Goal: Transaction & Acquisition: Subscribe to service/newsletter

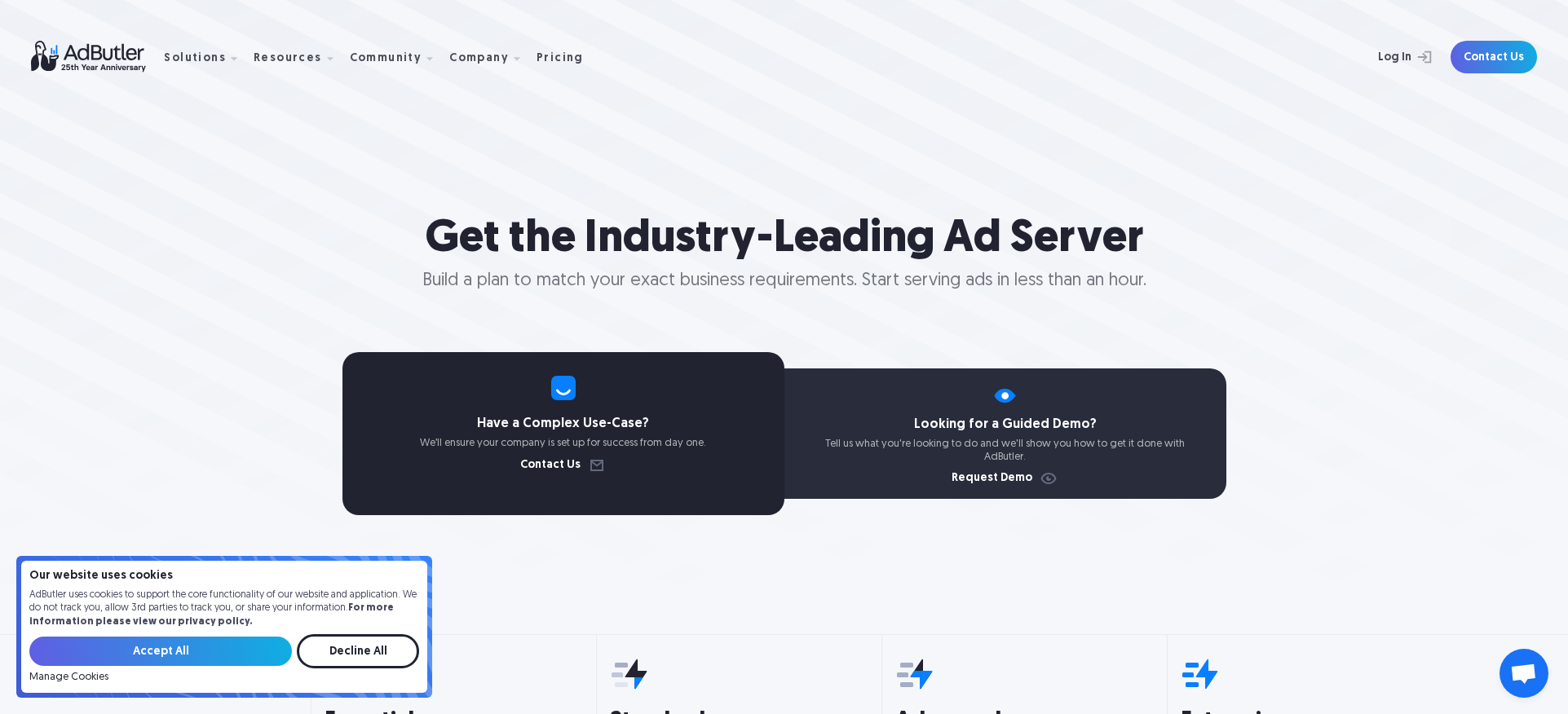
click at [339, 649] on input "Decline All" at bounding box center [358, 651] width 123 height 34
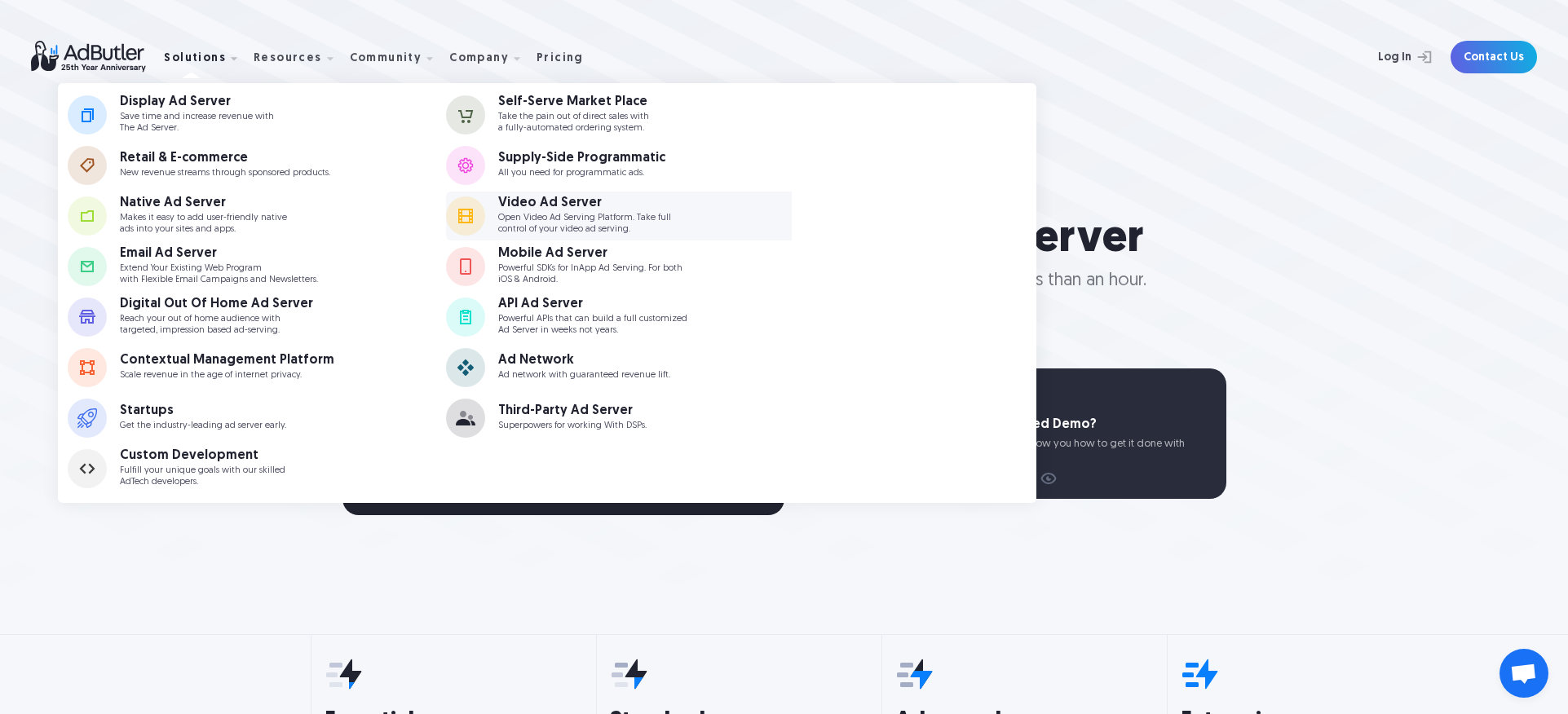
click at [500, 230] on p "Open Video Ad Serving Platform. Take full control of your video ad serving." at bounding box center [585, 223] width 173 height 21
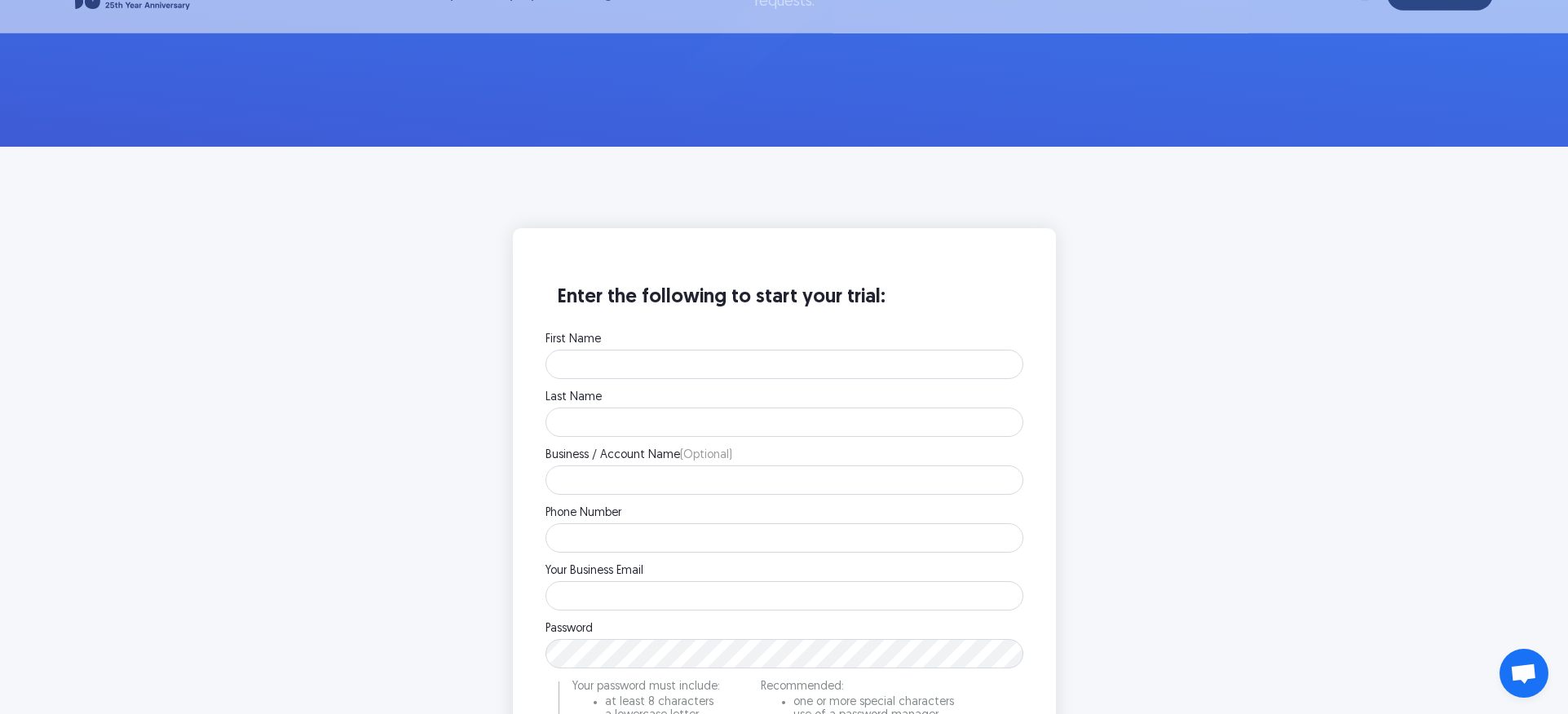
scroll to position [312, 0]
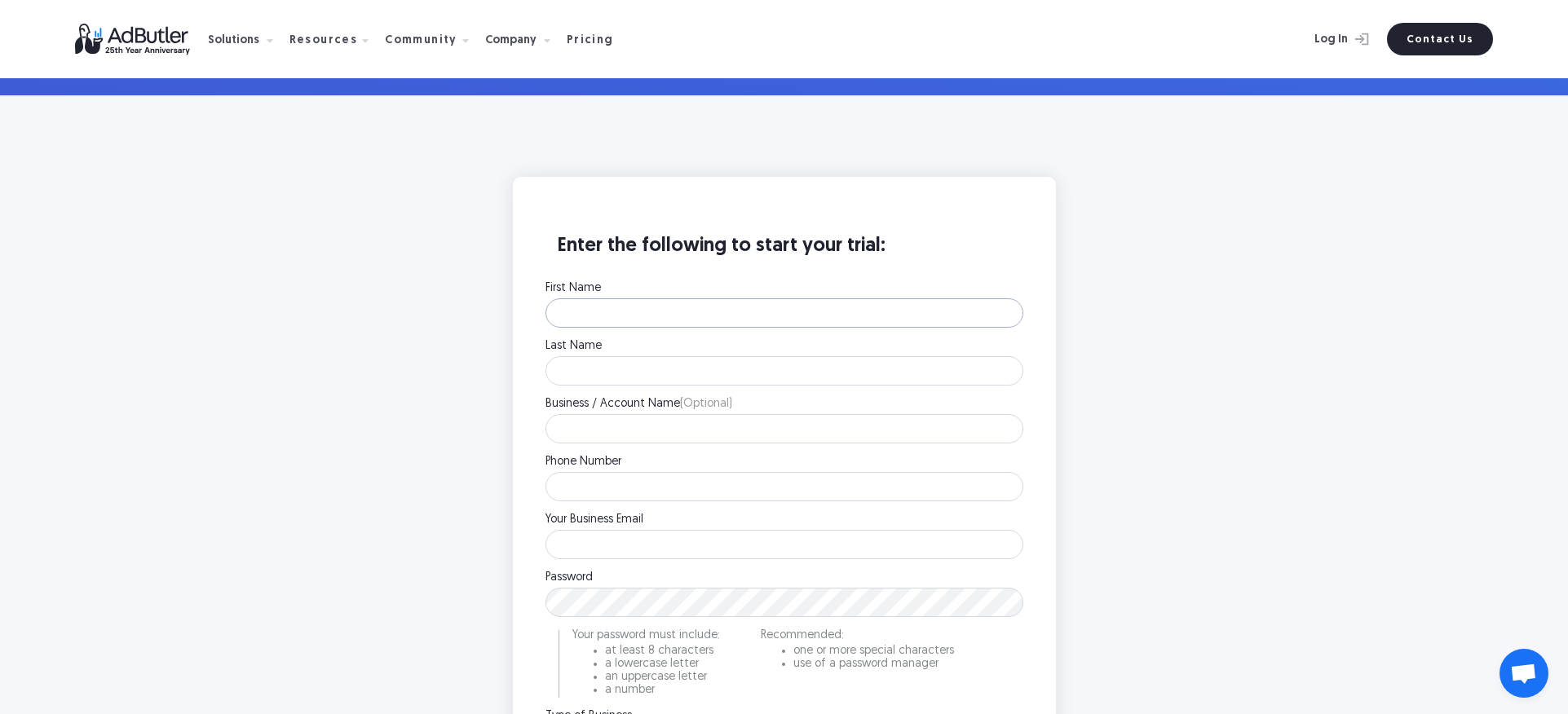
click at [600, 310] on input "First Name" at bounding box center [784, 313] width 478 height 29
type input "Clifton"
type input "Alexander"
type input "3477121459"
type input "info@britsmarketing.com"
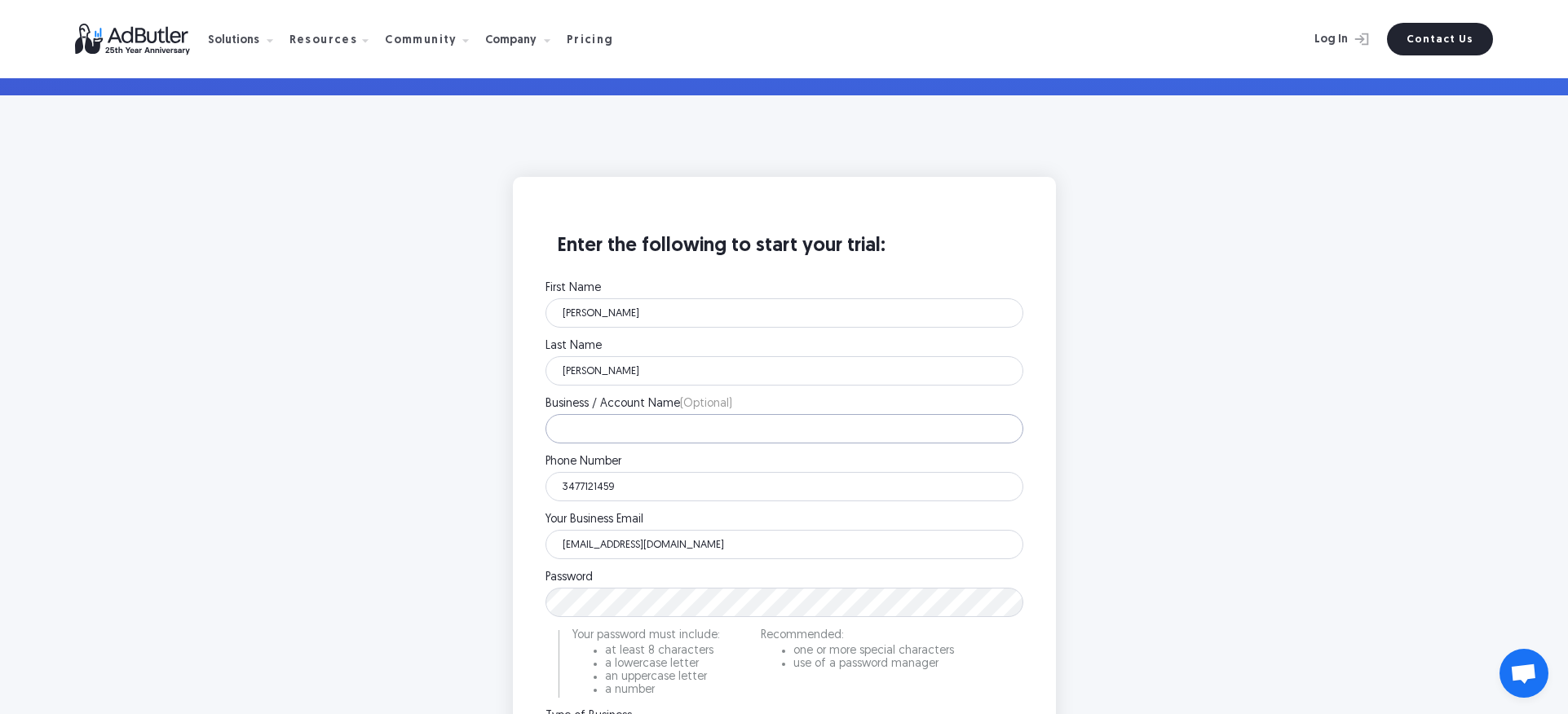
click at [641, 425] on input "Business / Account Name (Optional)" at bounding box center [784, 429] width 478 height 29
type input "Tronix network"
click at [642, 483] on input "3477121459" at bounding box center [784, 486] width 478 height 29
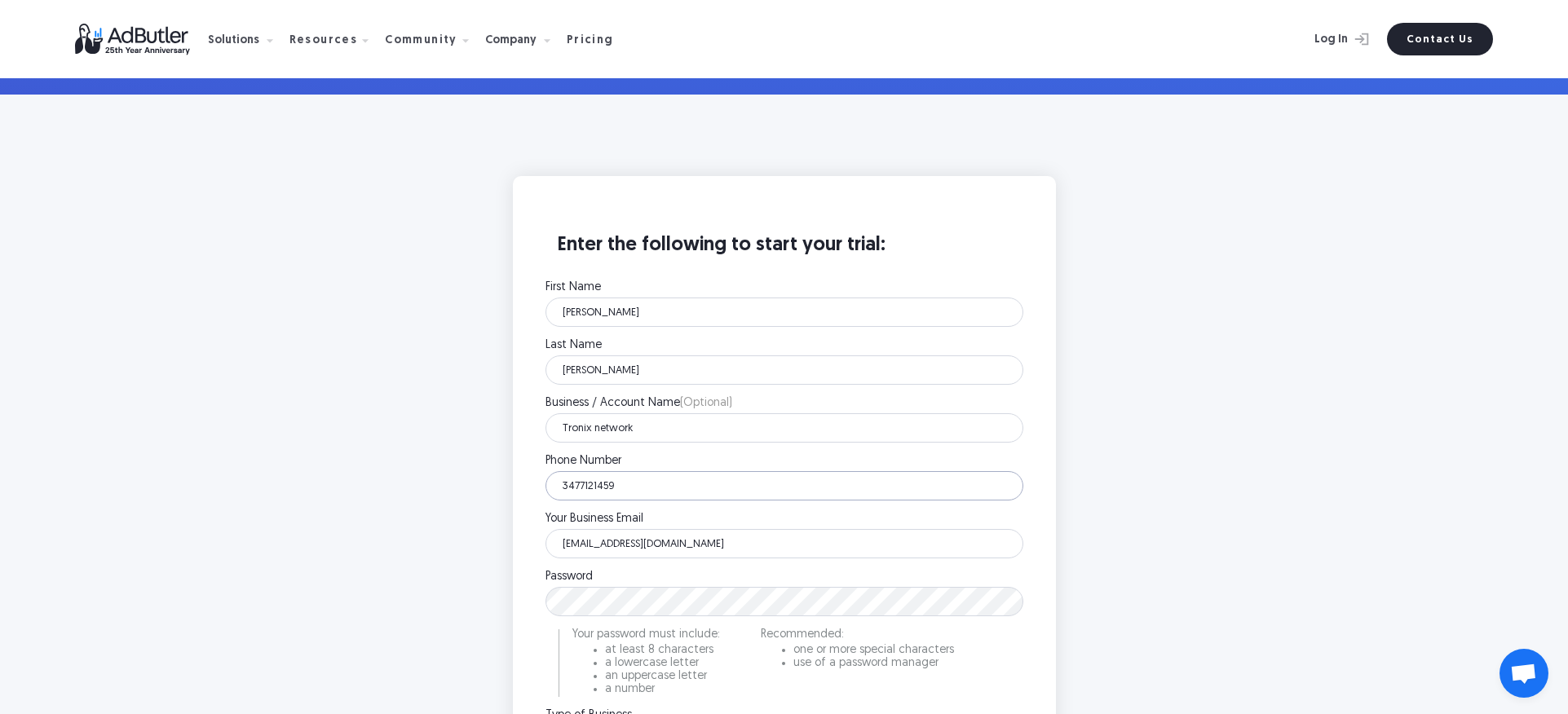
click at [642, 483] on input "3477121459" at bounding box center [784, 486] width 478 height 29
type input "5623300737"
click at [682, 542] on input "info@britsmarketing.com" at bounding box center [784, 544] width 478 height 29
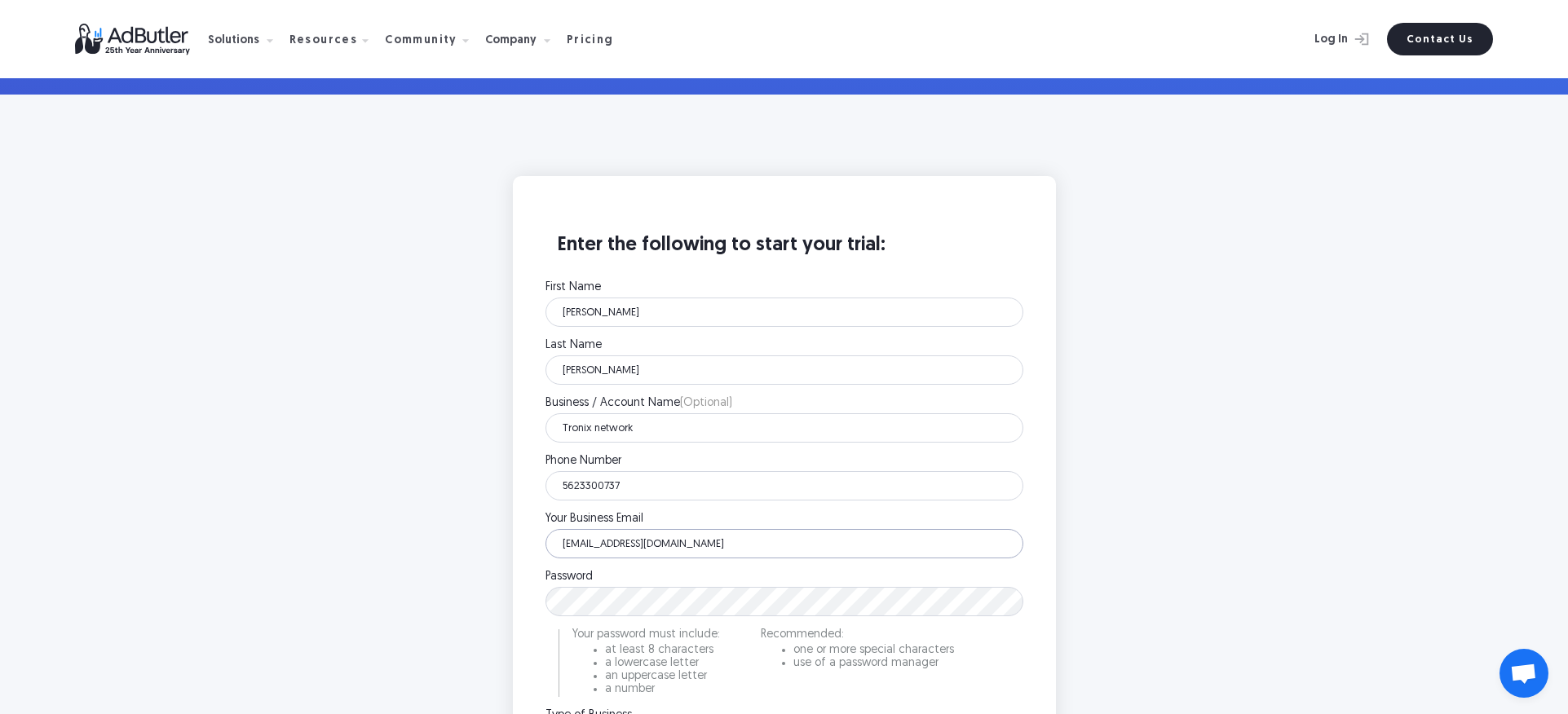
type input "social@tronixnetwork.com"
click at [769, 572] on label "Password" at bounding box center [784, 577] width 478 height 12
click at [526, 601] on div "Enter the following to start your trial: First Name Clifton Please enter your f…" at bounding box center [784, 603] width 543 height 854
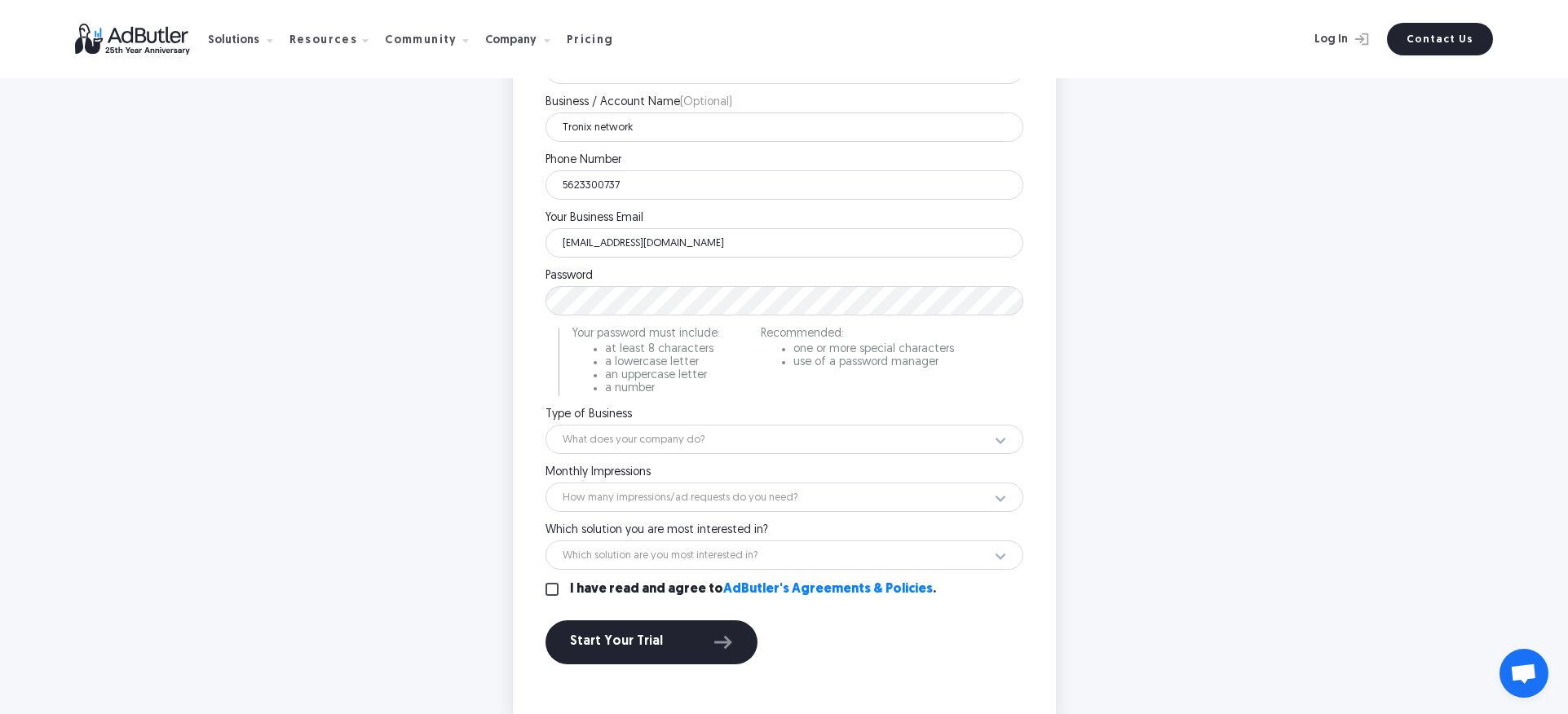
scroll to position [617, 0]
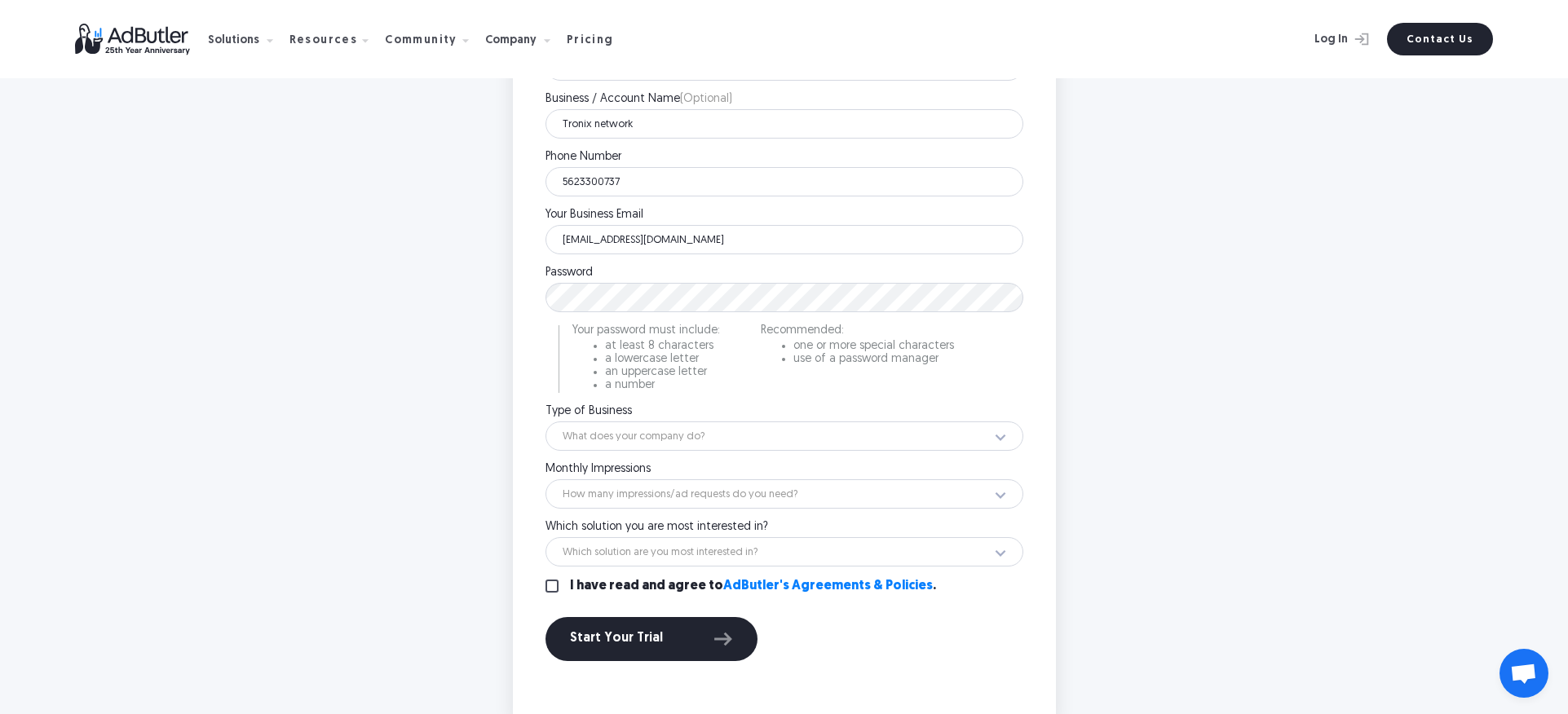
click at [551, 581] on input "I have read and agree to AdButler's Agreements & Policies ." at bounding box center [552, 586] width 13 height 13
checkbox input "true"
click at [641, 425] on select "What does your company do? Ad Network Agency Advertiser Brand Publisher SSP DSP…" at bounding box center [784, 435] width 478 height 29
select select "28"
click at [546, 421] on select "What does your company do? Ad Network Agency Advertiser Brand Publisher SSP DSP…" at bounding box center [784, 435] width 478 height 29
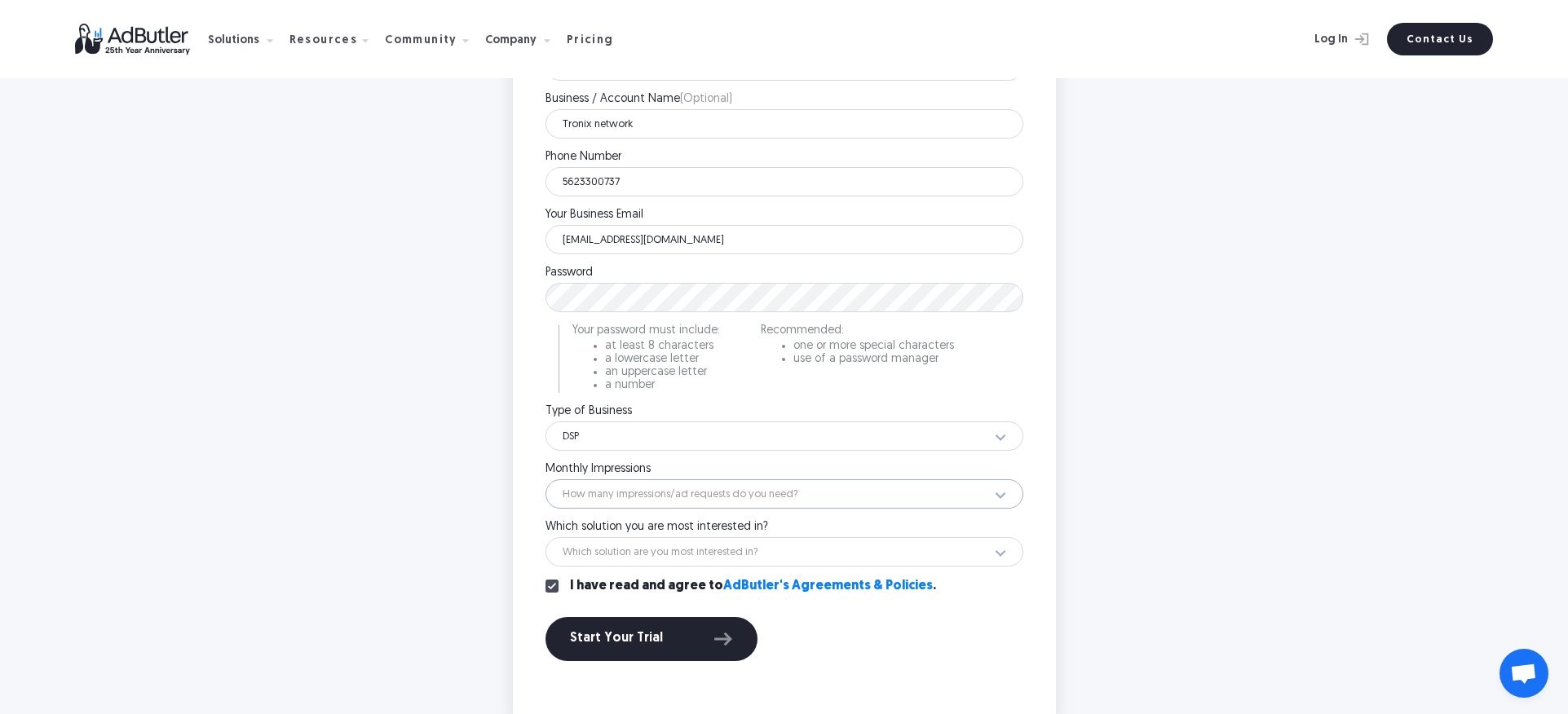
click at [613, 487] on select "How many impressions/ad requests do you need? Less than 1 million 1 - 10 millio…" at bounding box center [784, 493] width 478 height 29
select select "12"
click at [546, 479] on select "How many impressions/ad requests do you need? Less than 1 million 1 - 10 millio…" at bounding box center [784, 493] width 478 height 29
click at [617, 557] on select "Which solution are you most interested in? Display Ad Server Supply-Side Progra…" at bounding box center [784, 551] width 478 height 29
select select "Video Ad Server"
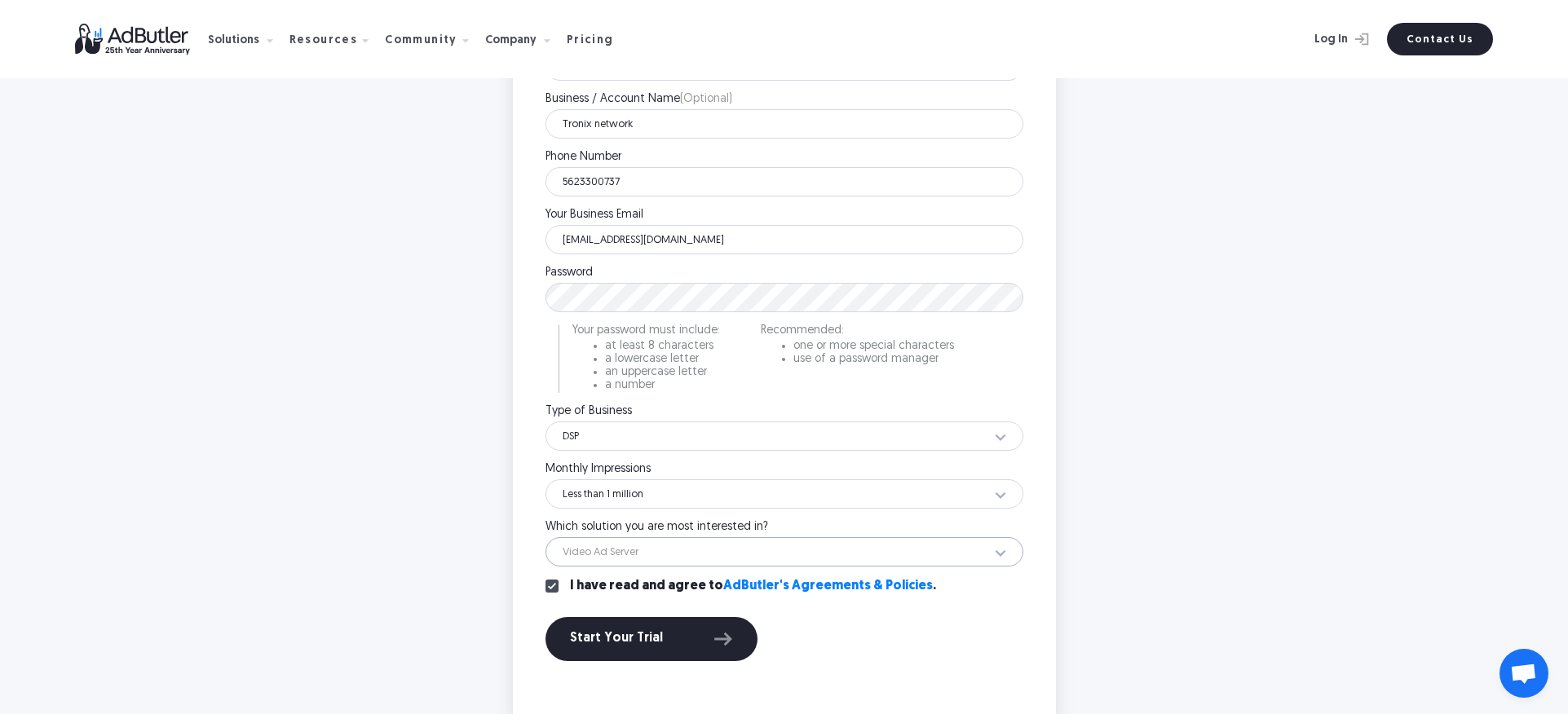
click at [546, 537] on select "Which solution are you most interested in? Display Ad Server Supply-Side Progra…" at bounding box center [784, 551] width 478 height 29
click at [640, 639] on div "Start Your Trial" at bounding box center [651, 638] width 163 height 21
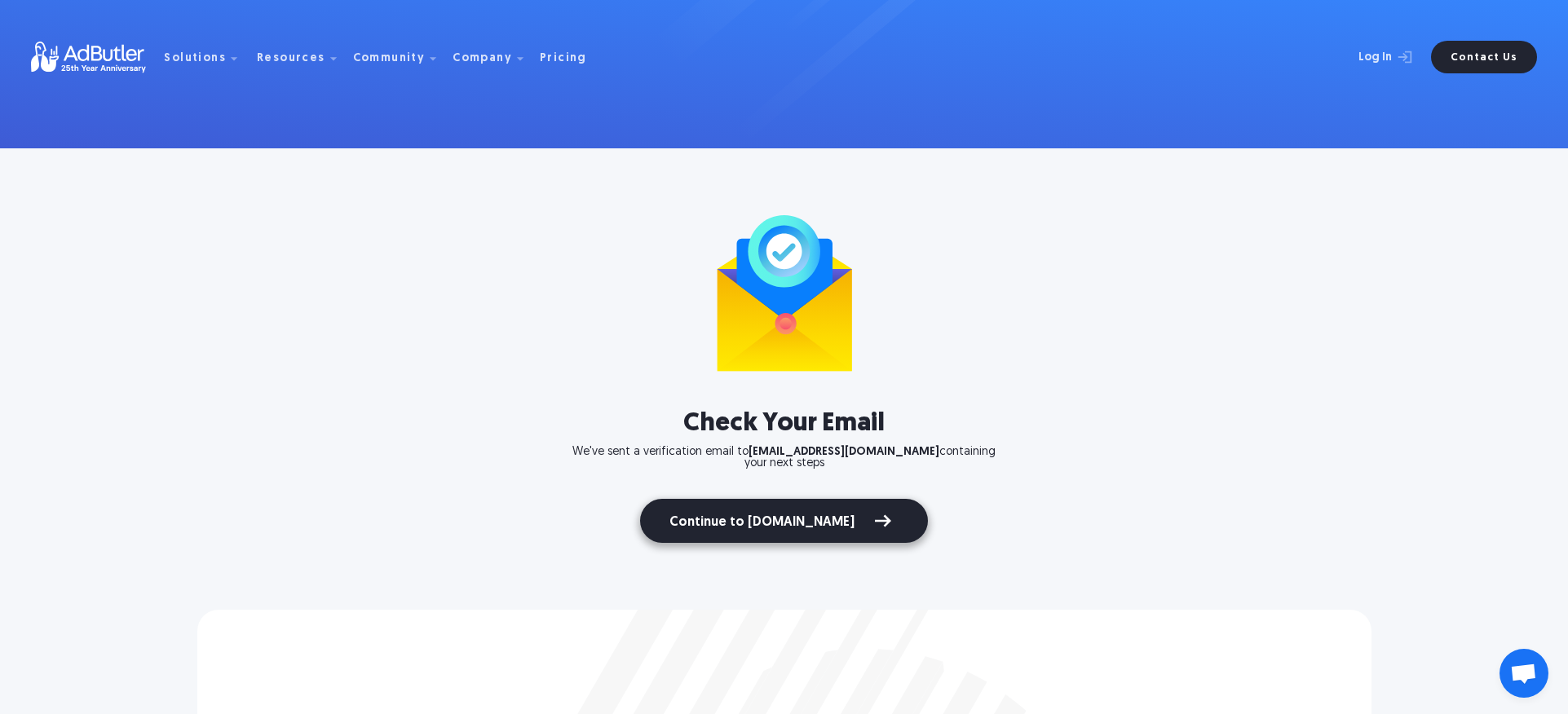
click at [784, 531] on link "Continue to AdButler.com" at bounding box center [784, 521] width 288 height 44
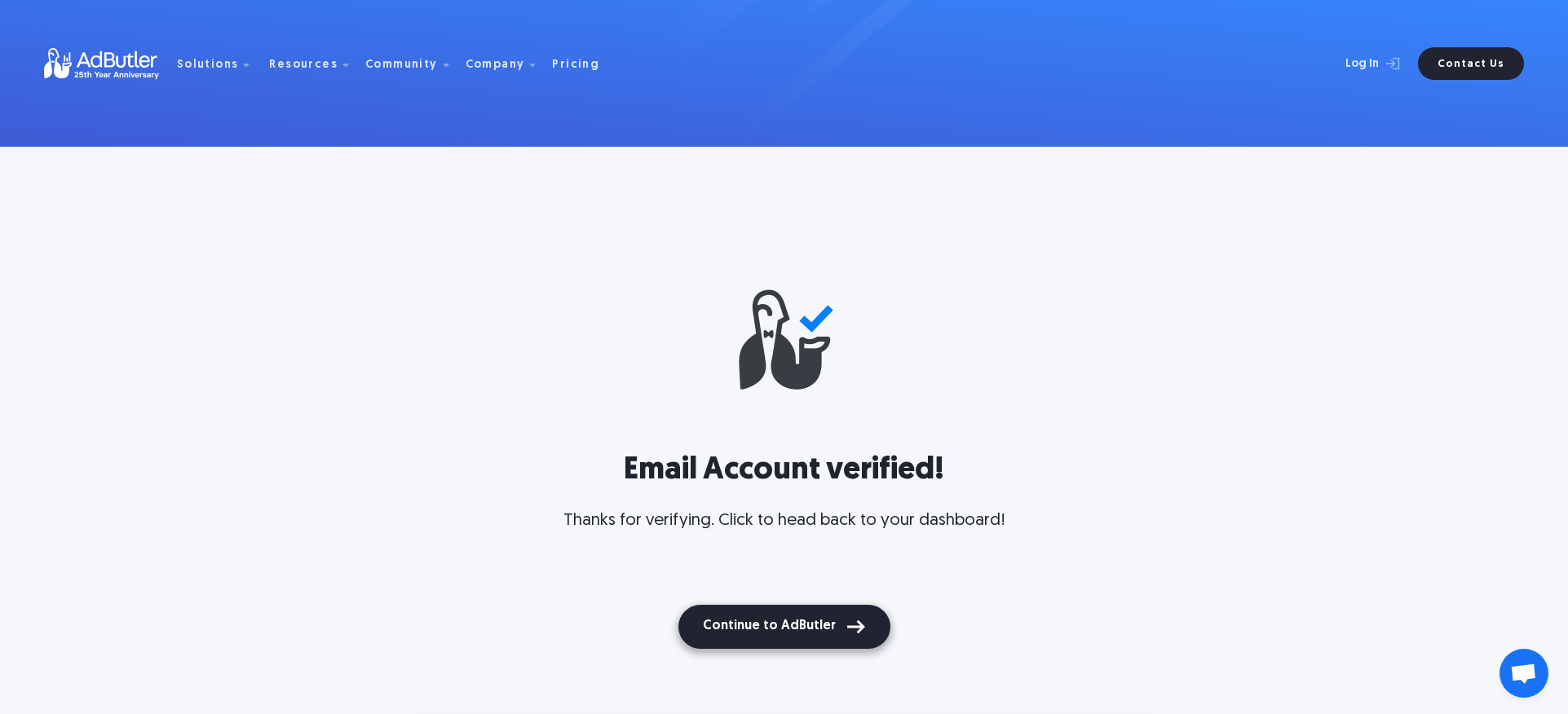
click at [762, 627] on button "Continue to AdButler" at bounding box center [784, 627] width 212 height 44
